Goal: Task Accomplishment & Management: Manage account settings

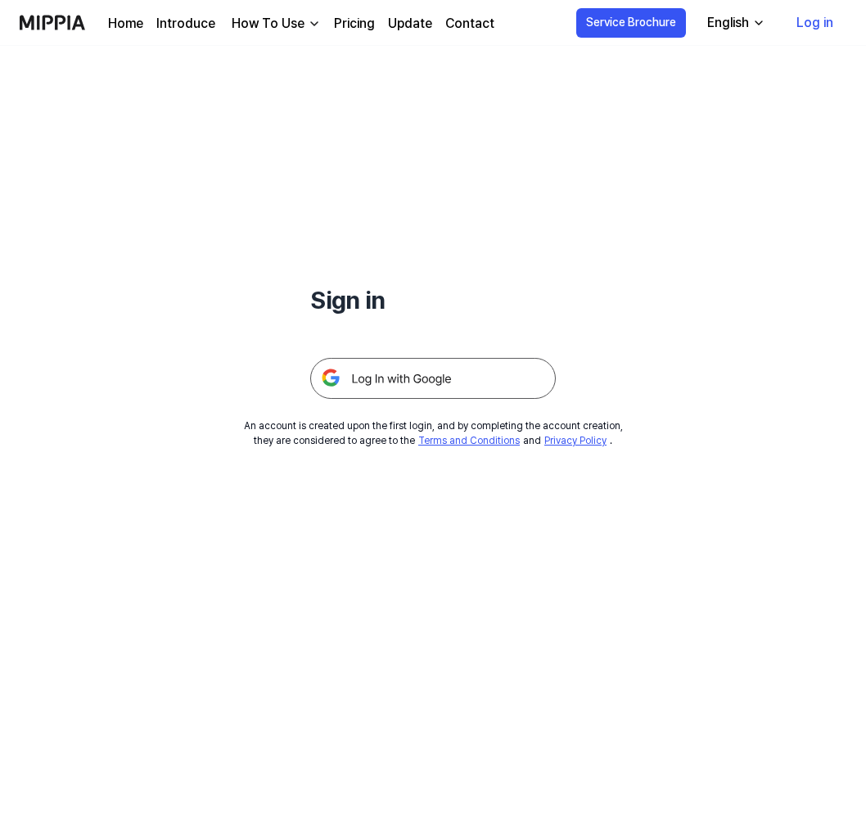
click at [394, 748] on div "Sign in An account is created upon the first login, and by completing the accou…" at bounding box center [433, 437] width 866 height 782
